Goal: Communication & Community: Answer question/provide support

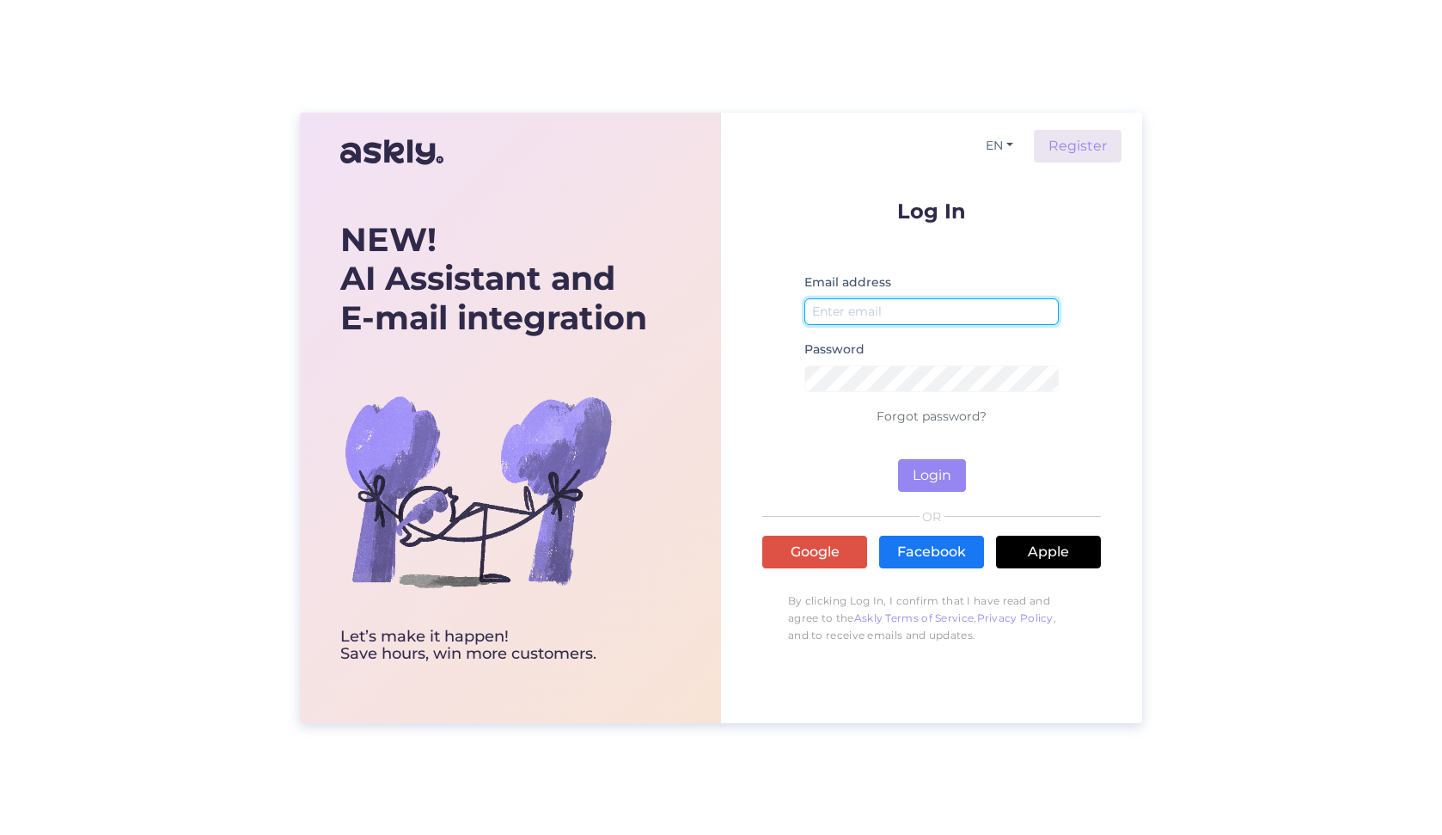
click at [863, 310] on input "email" at bounding box center [931, 311] width 254 height 27
type input "[EMAIL_ADDRESS][PERSON_NAME][DOMAIN_NAME]"
click at [933, 472] on button "Login" at bounding box center [932, 475] width 68 height 33
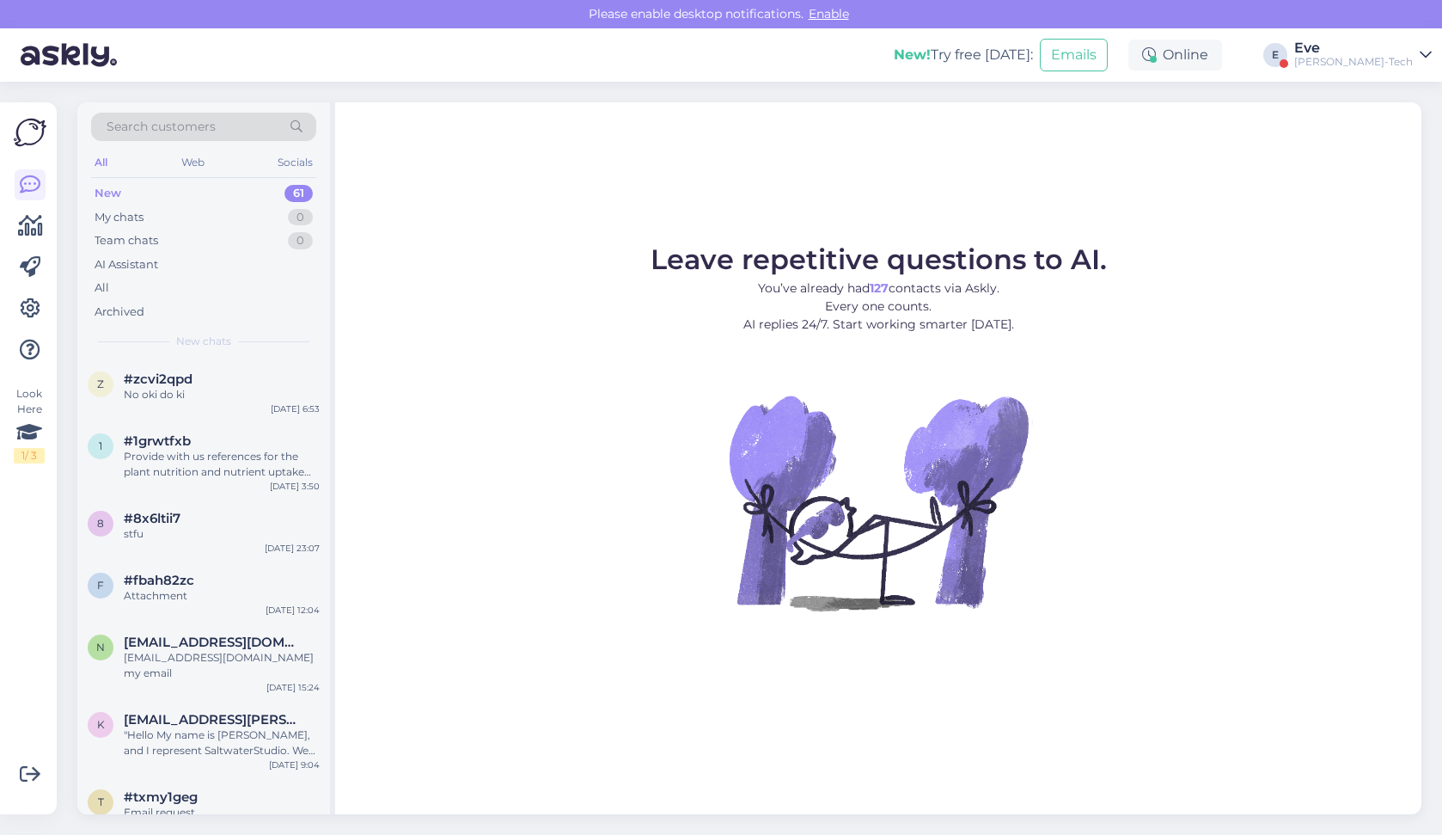
click at [1376, 52] on div "Eve" at bounding box center [1353, 48] width 119 height 14
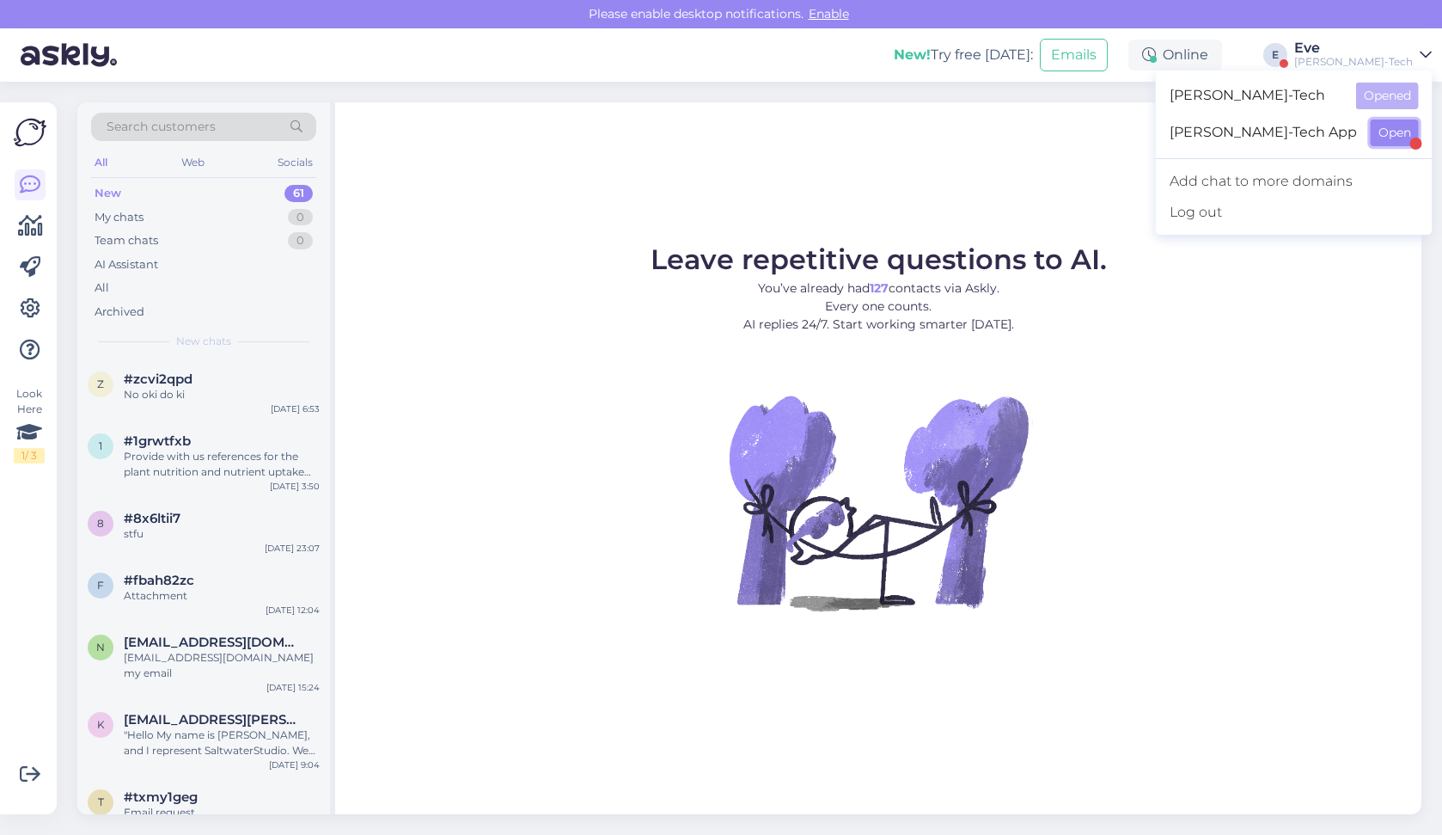
click at [1391, 127] on button "Open" at bounding box center [1395, 132] width 48 height 27
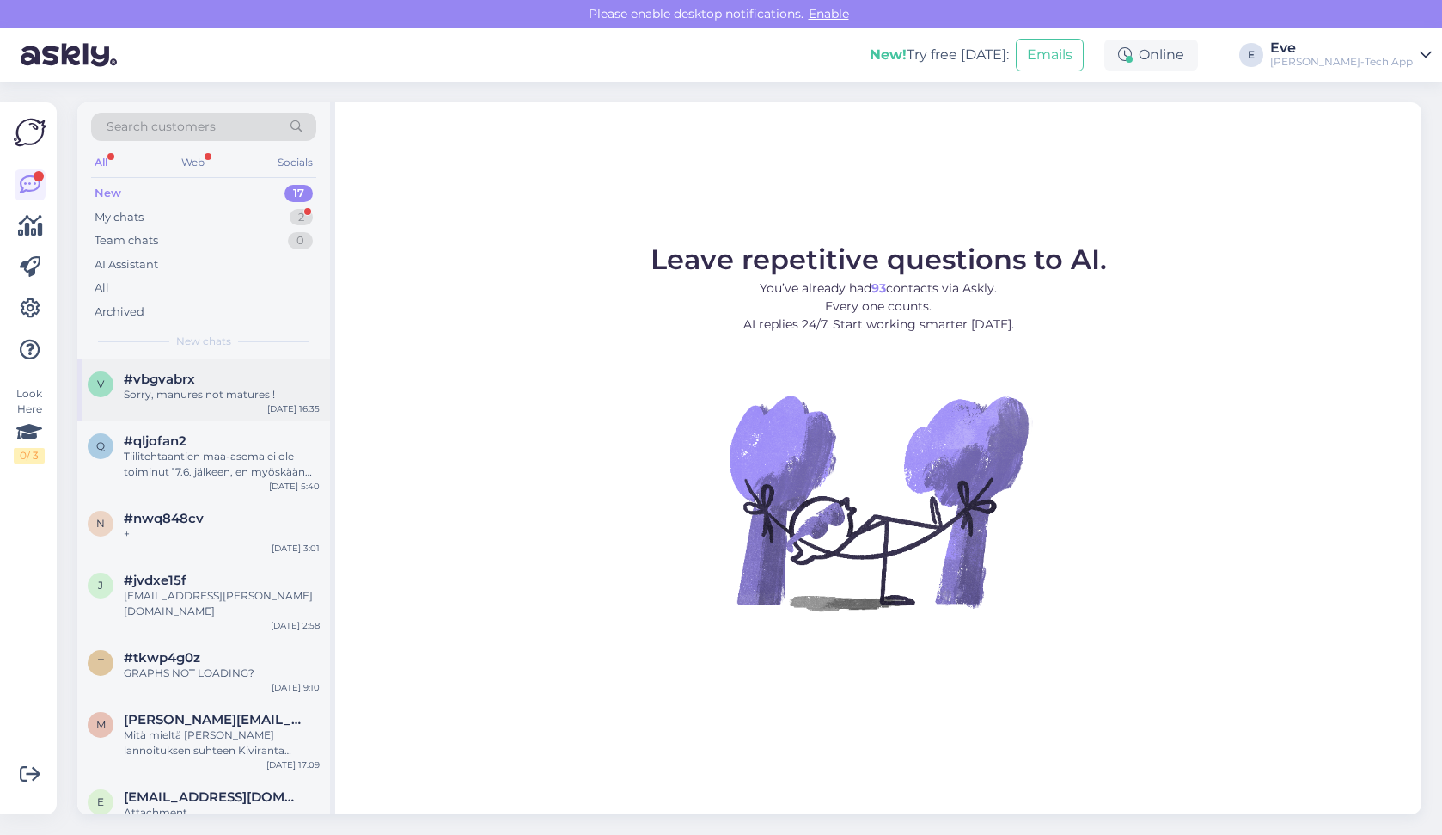
click at [209, 388] on div "Sorry, manures not matures !" at bounding box center [222, 394] width 196 height 15
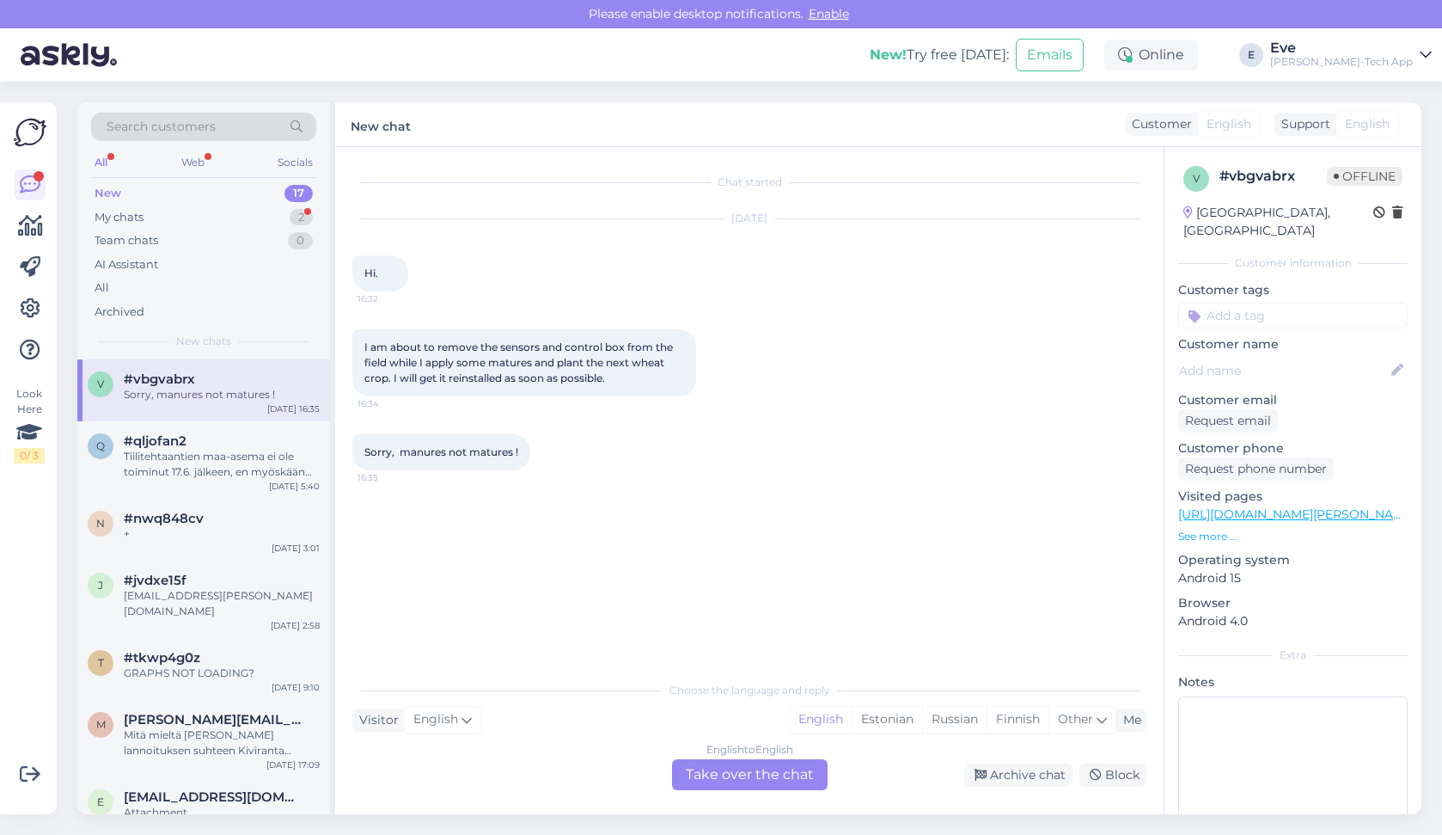
click at [727, 775] on div "English to English Take over the chat" at bounding box center [750, 774] width 156 height 31
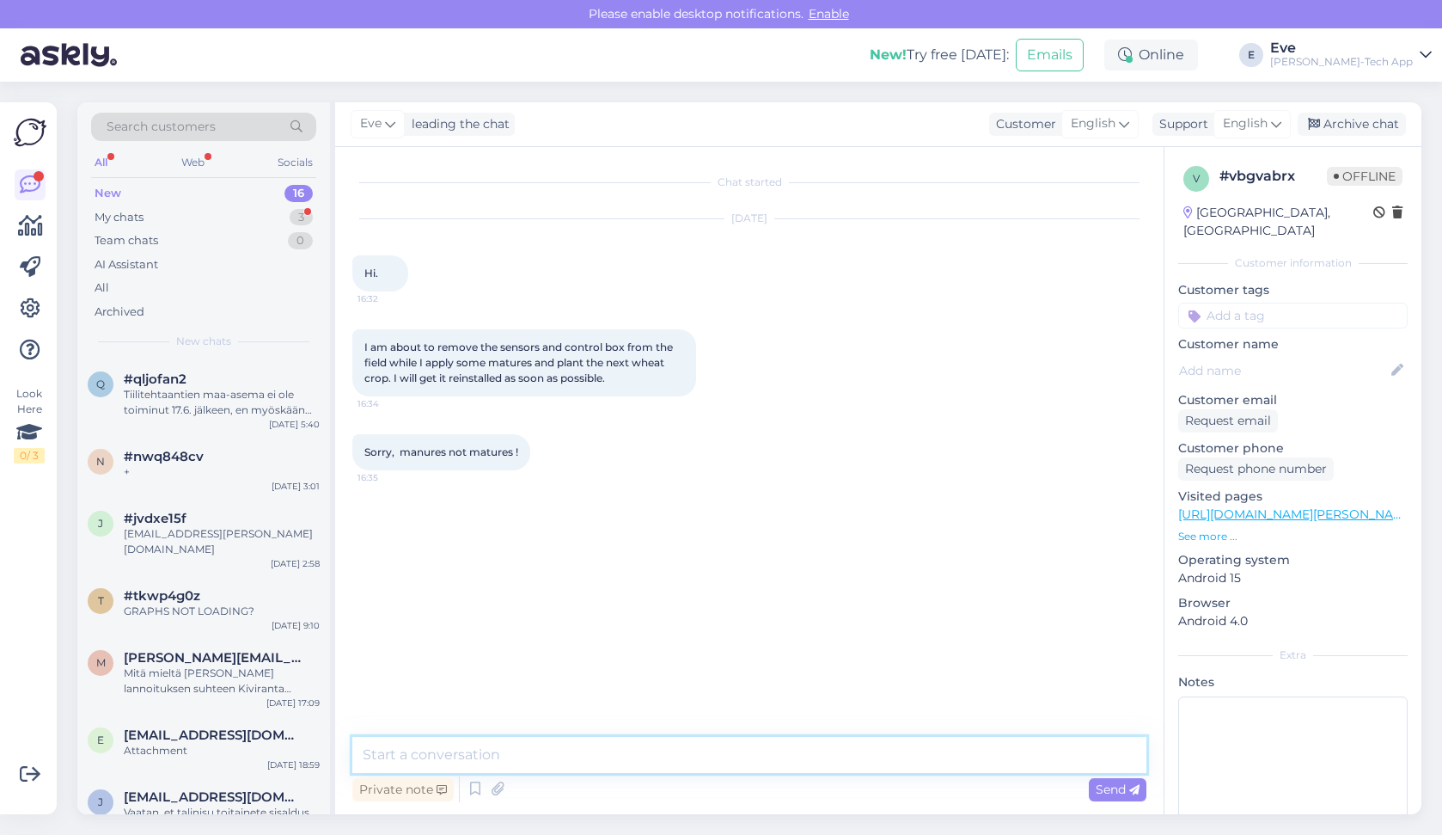
click at [485, 754] on textarea at bounding box center [749, 755] width 794 height 36
click at [1218, 529] on p "See more ..." at bounding box center [1292, 536] width 229 height 15
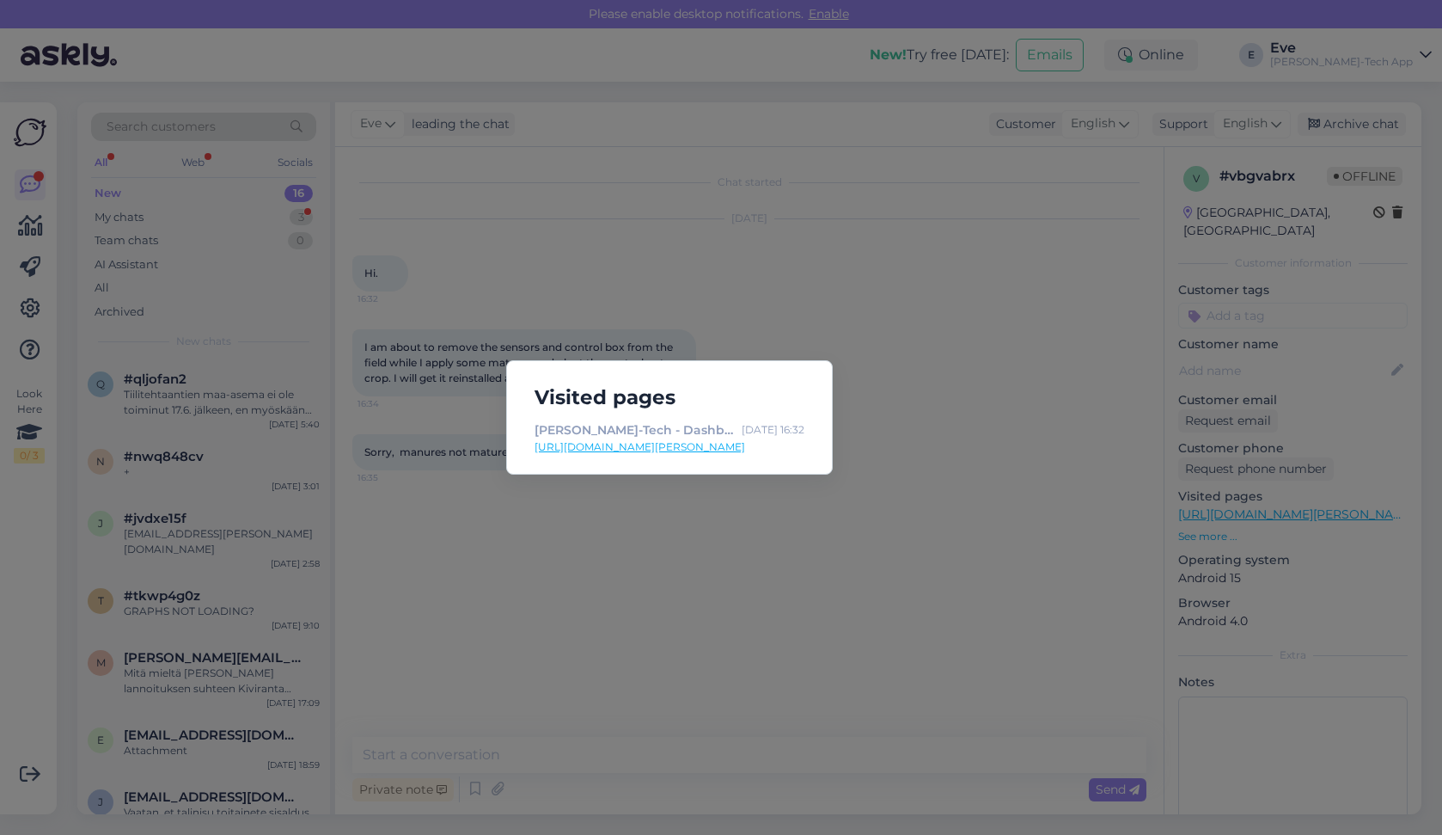
click at [886, 409] on div "Visited pages [PERSON_NAME]-Tech - Dashboard [DATE] 16:32 [URL][DOMAIN_NAME][PE…" at bounding box center [721, 417] width 1442 height 835
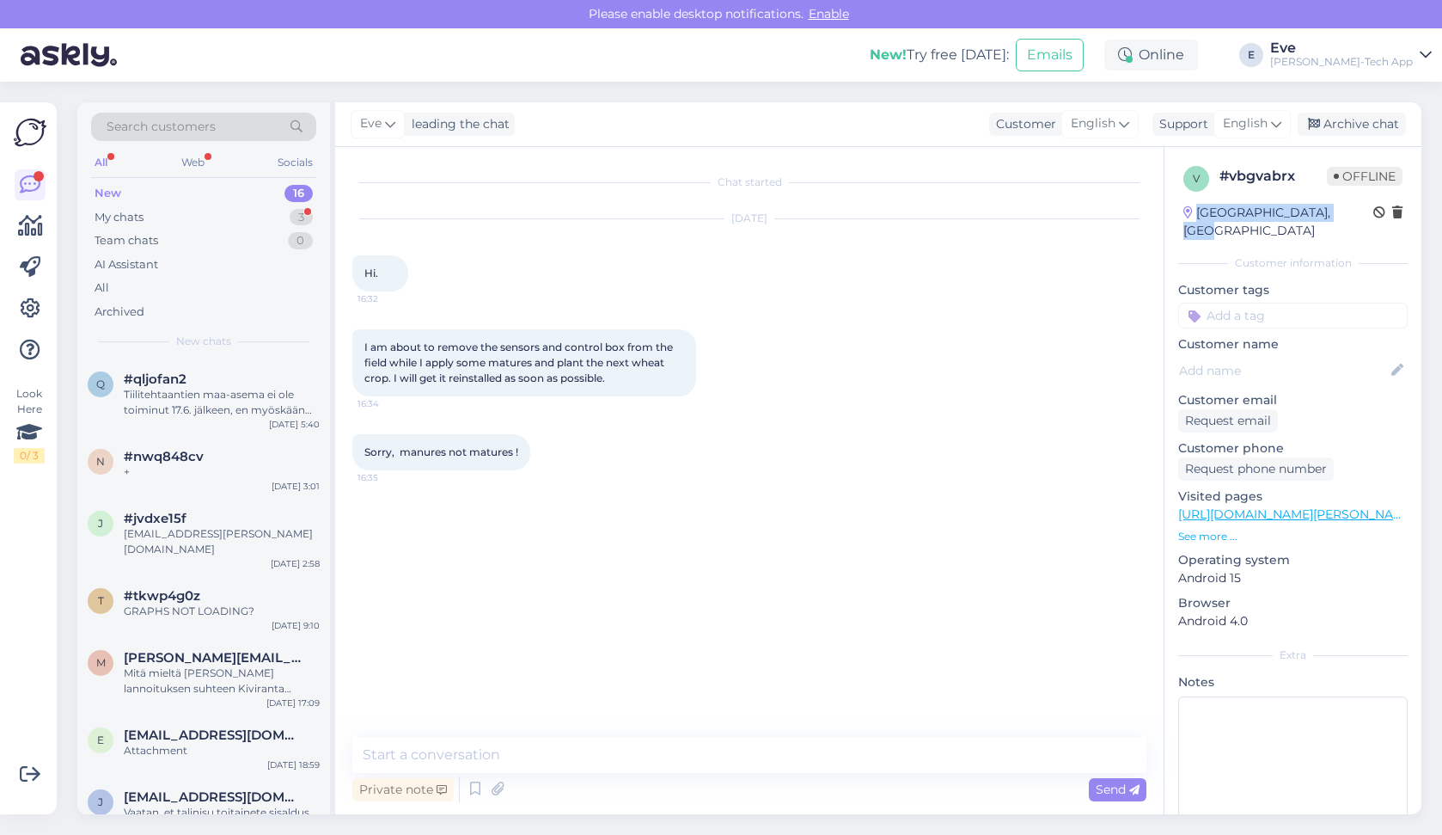
drag, startPoint x: 1340, startPoint y: 215, endPoint x: 1199, endPoint y: 217, distance: 141.0
click at [1199, 217] on div "[GEOGRAPHIC_DATA], [GEOGRAPHIC_DATA]" at bounding box center [1278, 222] width 190 height 36
click at [1187, 207] on icon at bounding box center [1187, 213] width 9 height 12
click at [1187, 212] on icon at bounding box center [1187, 213] width 9 height 12
click at [519, 746] on textarea at bounding box center [749, 755] width 794 height 36
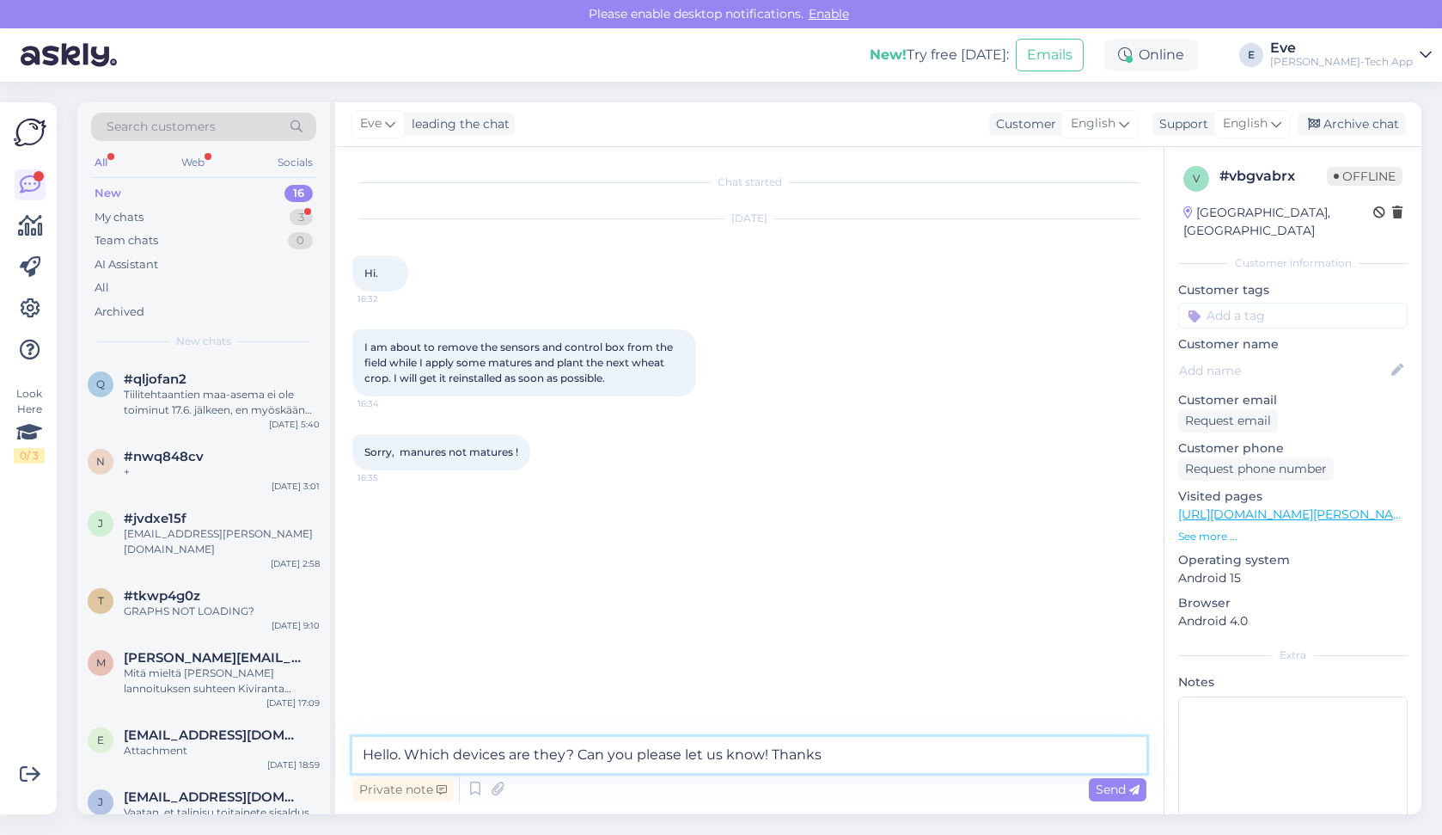
drag, startPoint x: 567, startPoint y: 756, endPoint x: 409, endPoint y: 762, distance: 158.3
click at [409, 762] on textarea "Hello. Which devices are they? Can you please let us know! Thanks" at bounding box center [749, 755] width 794 height 36
click at [468, 762] on textarea "Hello. Which devices are they? Can you please let us know! Thanks" at bounding box center [749, 755] width 794 height 36
drag, startPoint x: 571, startPoint y: 751, endPoint x: 409, endPoint y: 750, distance: 161.6
click at [408, 750] on textarea "Hello. Which devices are they? Can you please let us know! Thanks" at bounding box center [749, 755] width 794 height 36
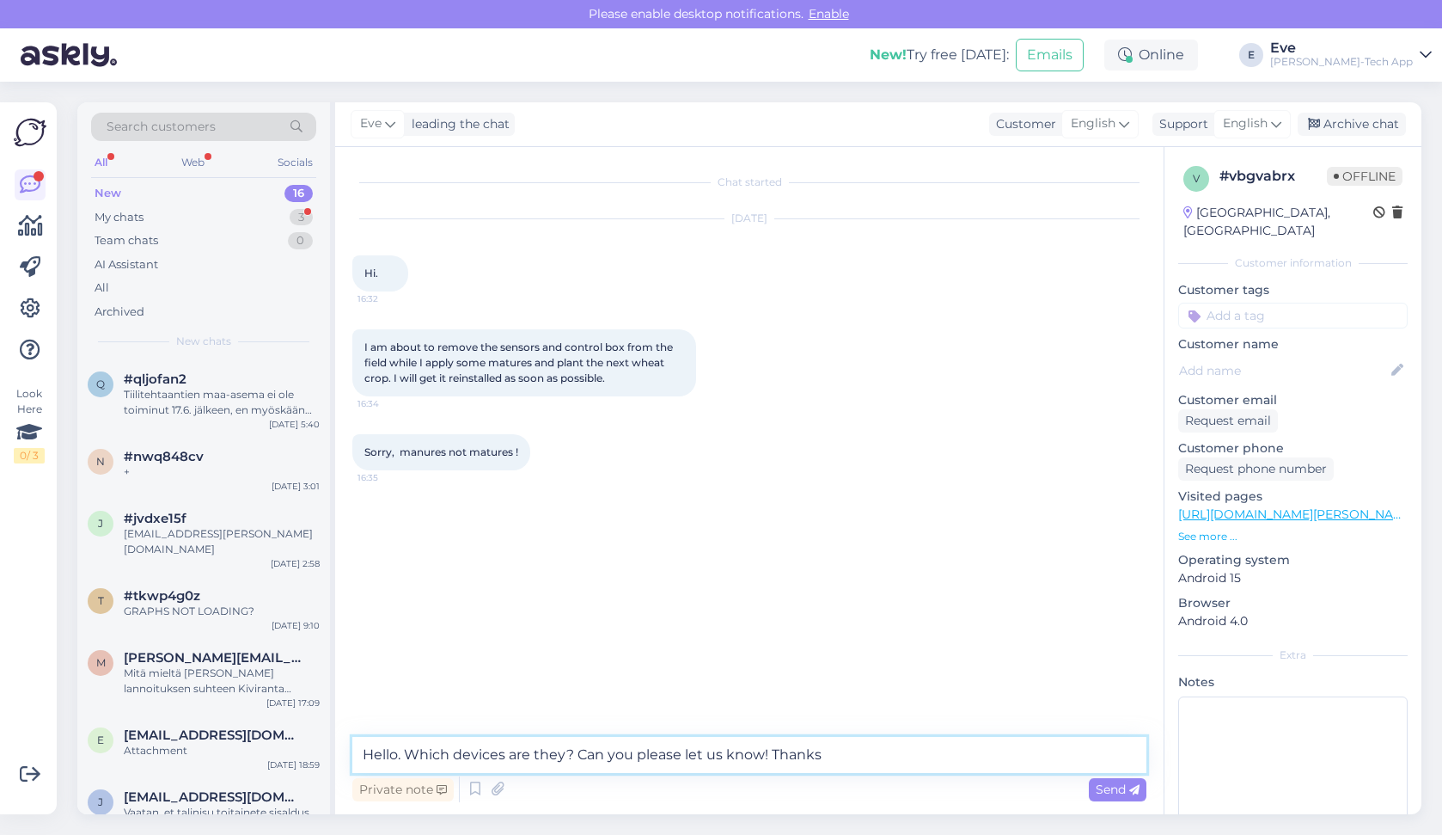
click at [717, 746] on textarea "Hello. Which devices are they? Can you please let us know! Thanks" at bounding box center [749, 755] width 794 height 36
drag, startPoint x: 866, startPoint y: 751, endPoint x: 408, endPoint y: 750, distance: 458.1
click at [408, 750] on textarea "Hello. Which devices are they? Can you please let us know! Thanks" at bounding box center [749, 755] width 794 height 36
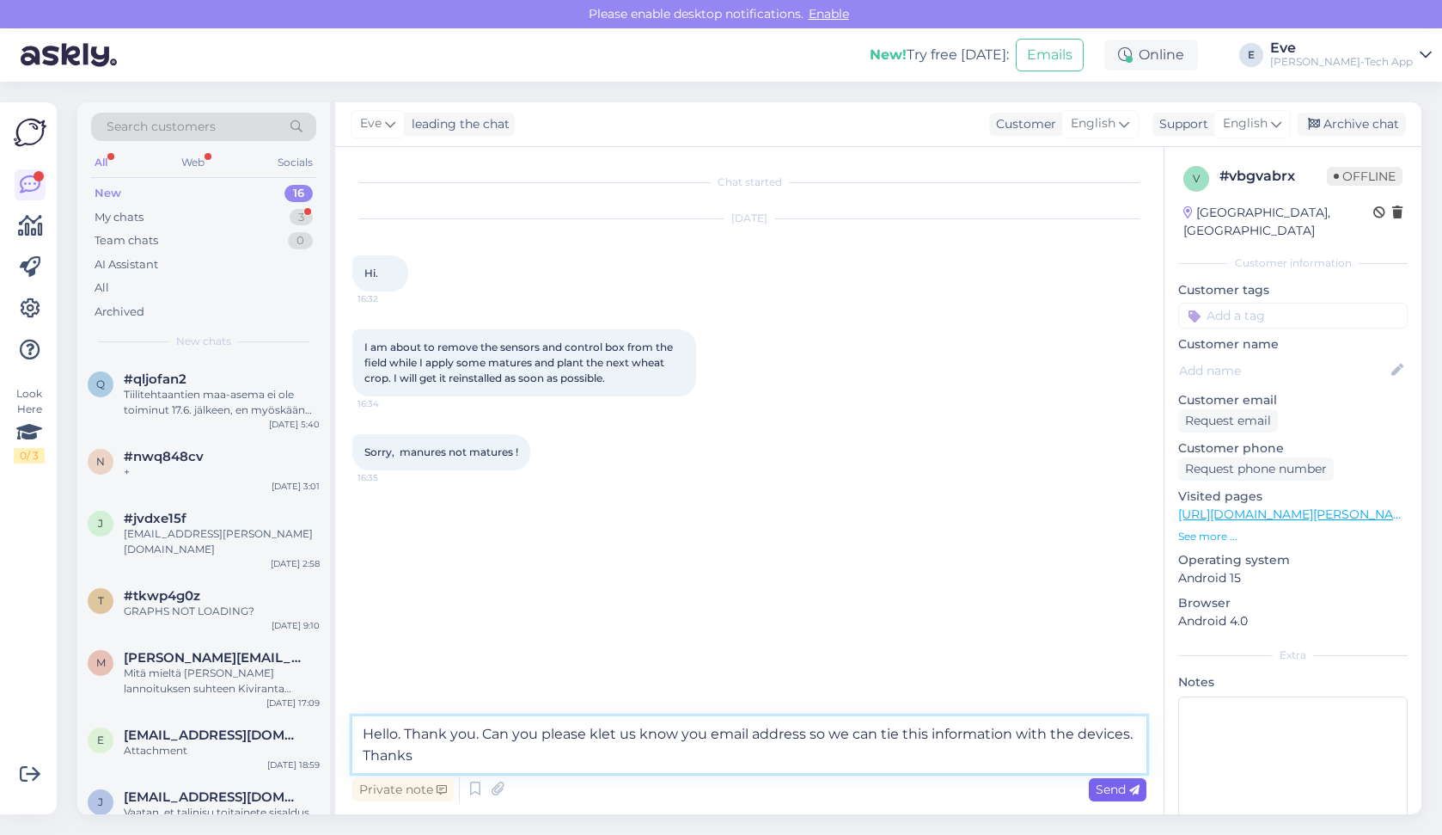
type textarea "Hello. Thank you. Can you please klet us know you email address so we can tie t…"
click at [1110, 792] on span "Send" at bounding box center [1118, 788] width 44 height 15
